Goal: Learn about a topic

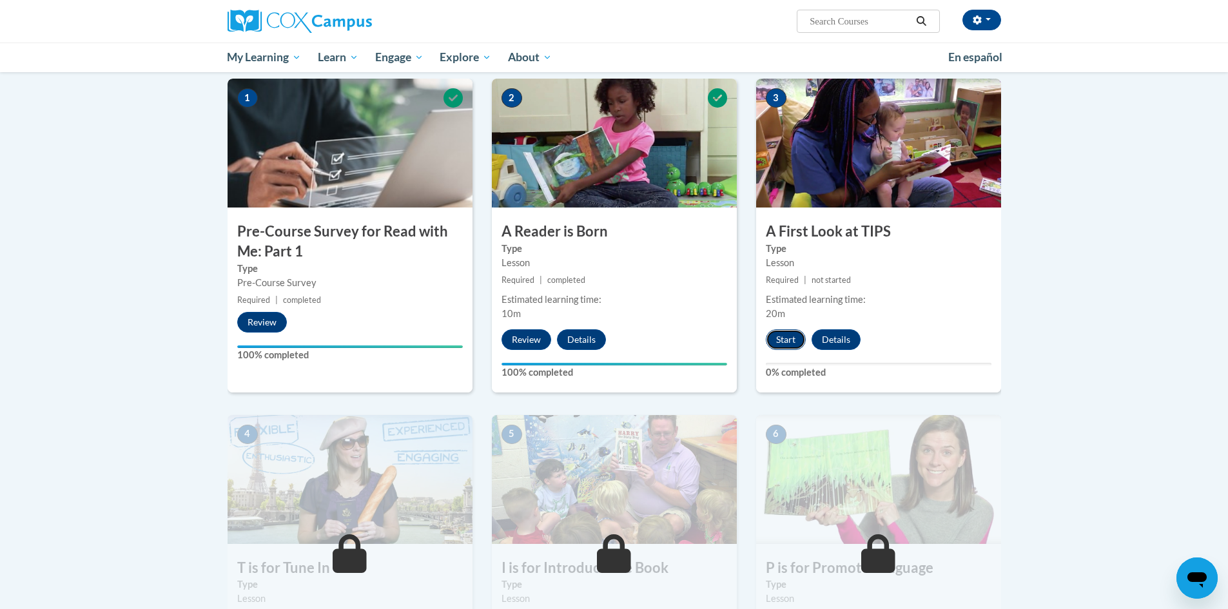
click at [785, 336] on button "Start" at bounding box center [786, 339] width 40 height 21
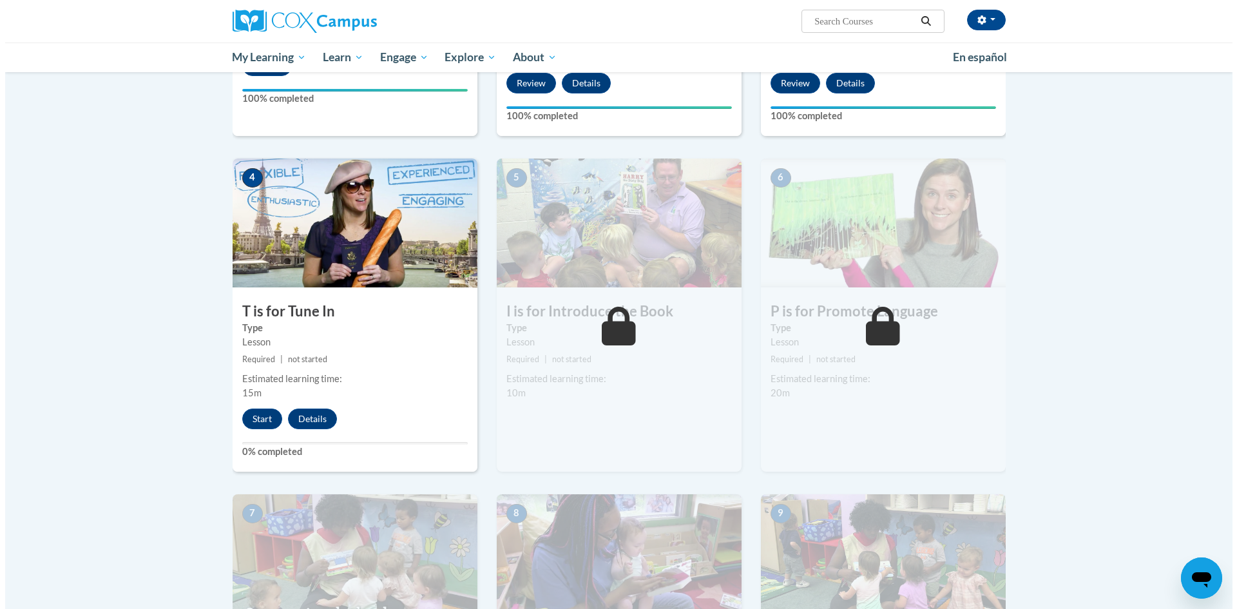
scroll to position [516, 0]
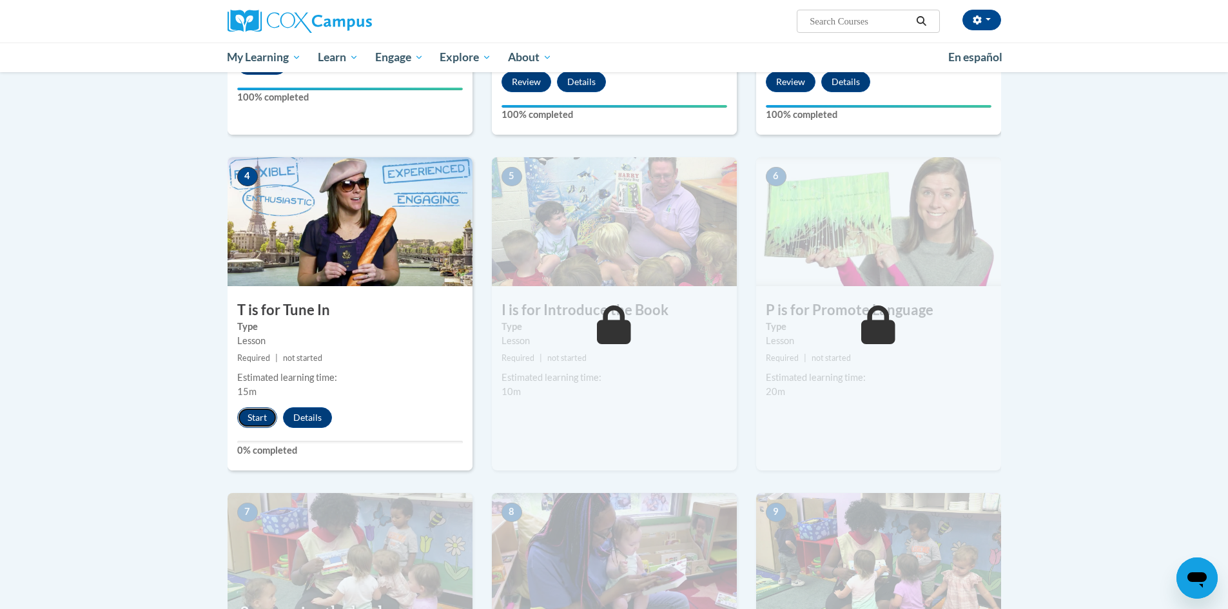
click at [255, 414] on button "Start" at bounding box center [257, 417] width 40 height 21
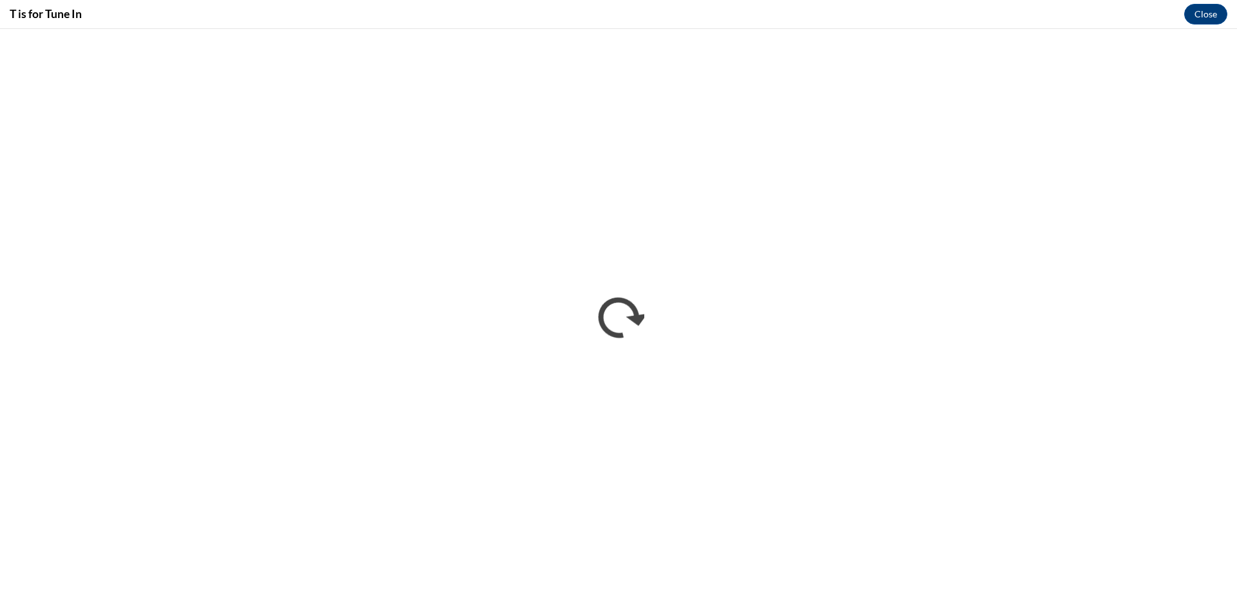
scroll to position [0, 0]
